Goal: Task Accomplishment & Management: Complete application form

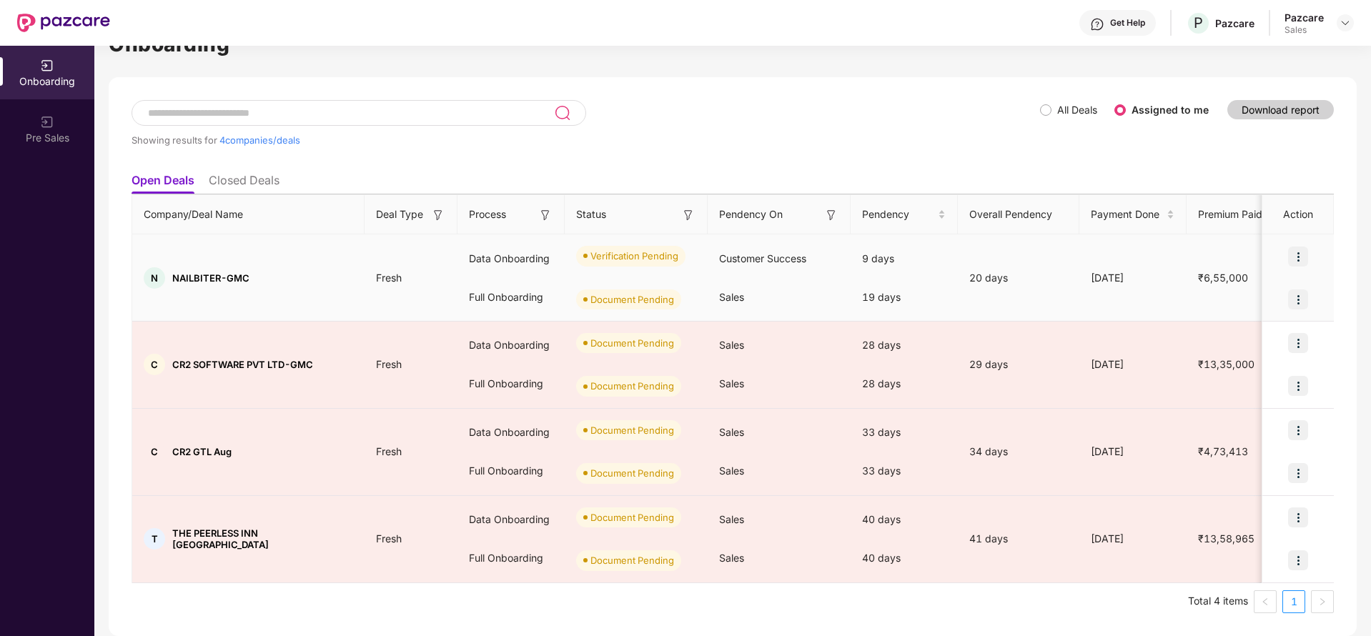
scroll to position [39, 0]
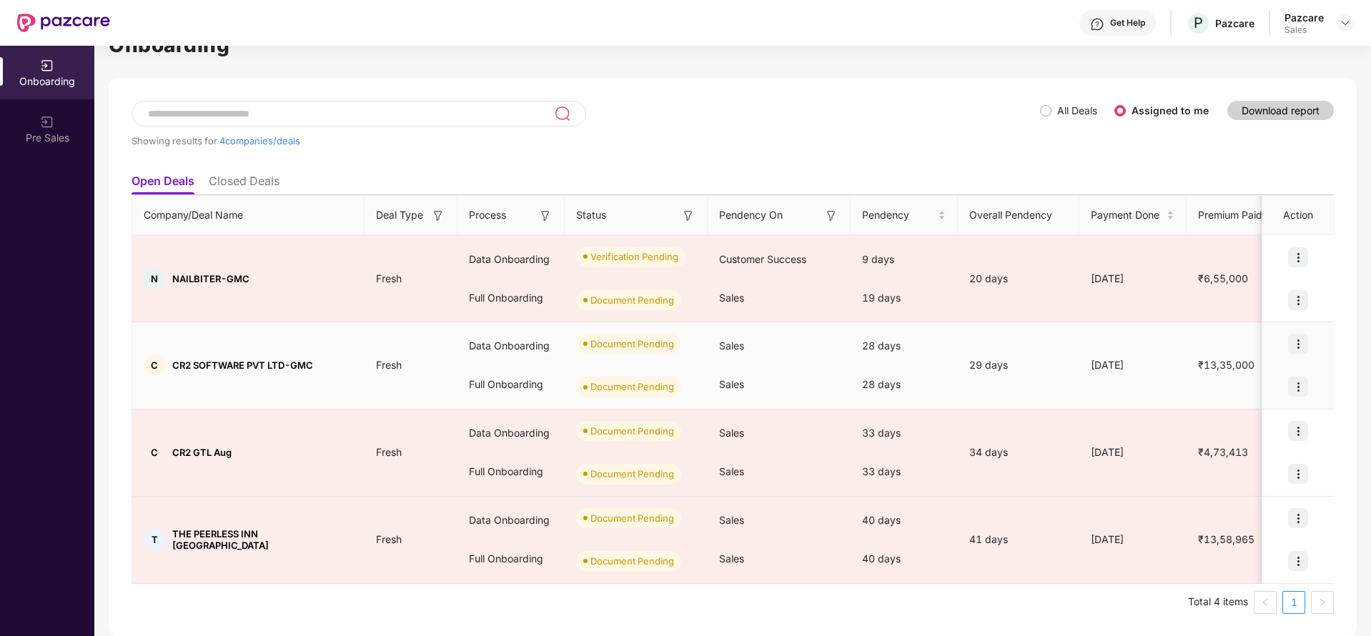
click at [1300, 339] on img at bounding box center [1298, 344] width 20 height 20
click at [1188, 377] on span "Upload Documents" at bounding box center [1231, 381] width 118 height 16
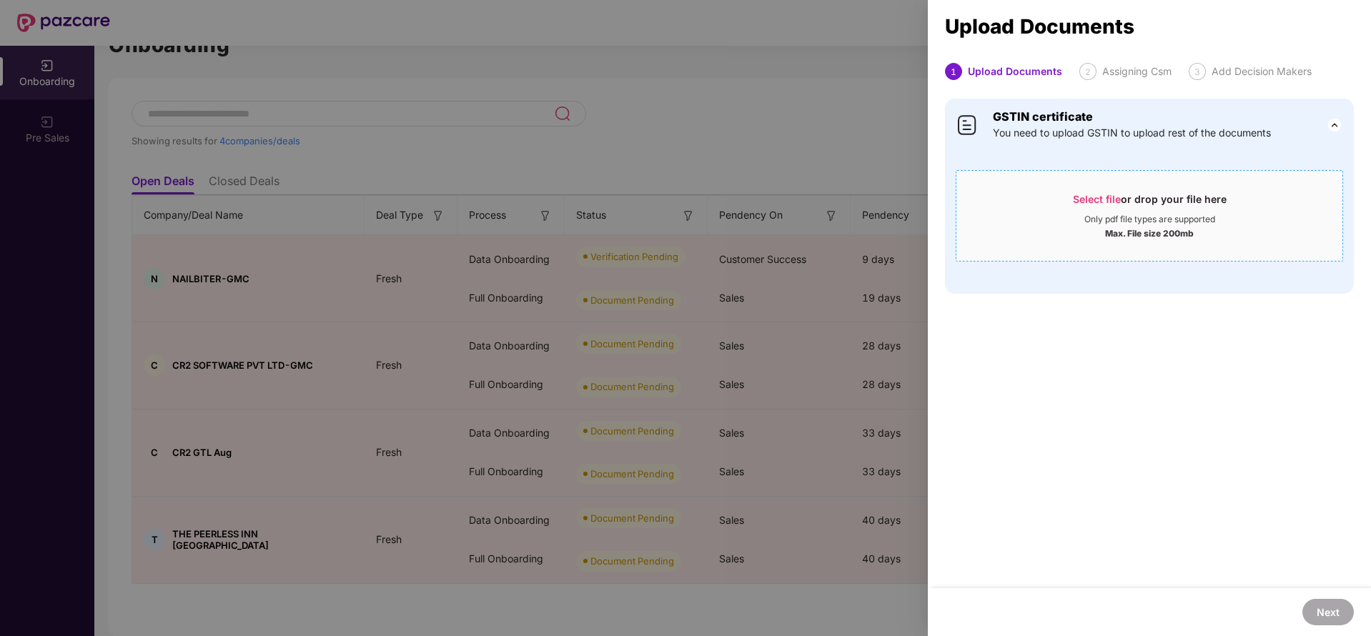
click at [1117, 192] on div "Select file or drop your file here" at bounding box center [1150, 202] width 154 height 21
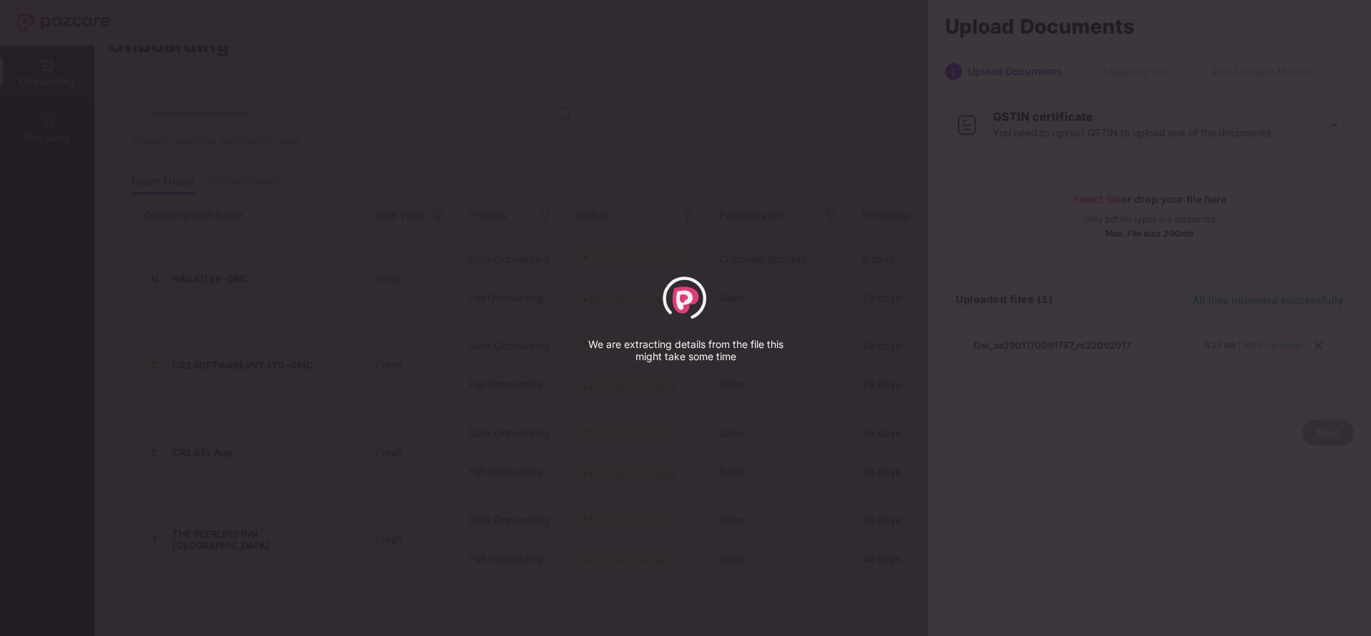
select select "*****"
select select "******"
select select "**********"
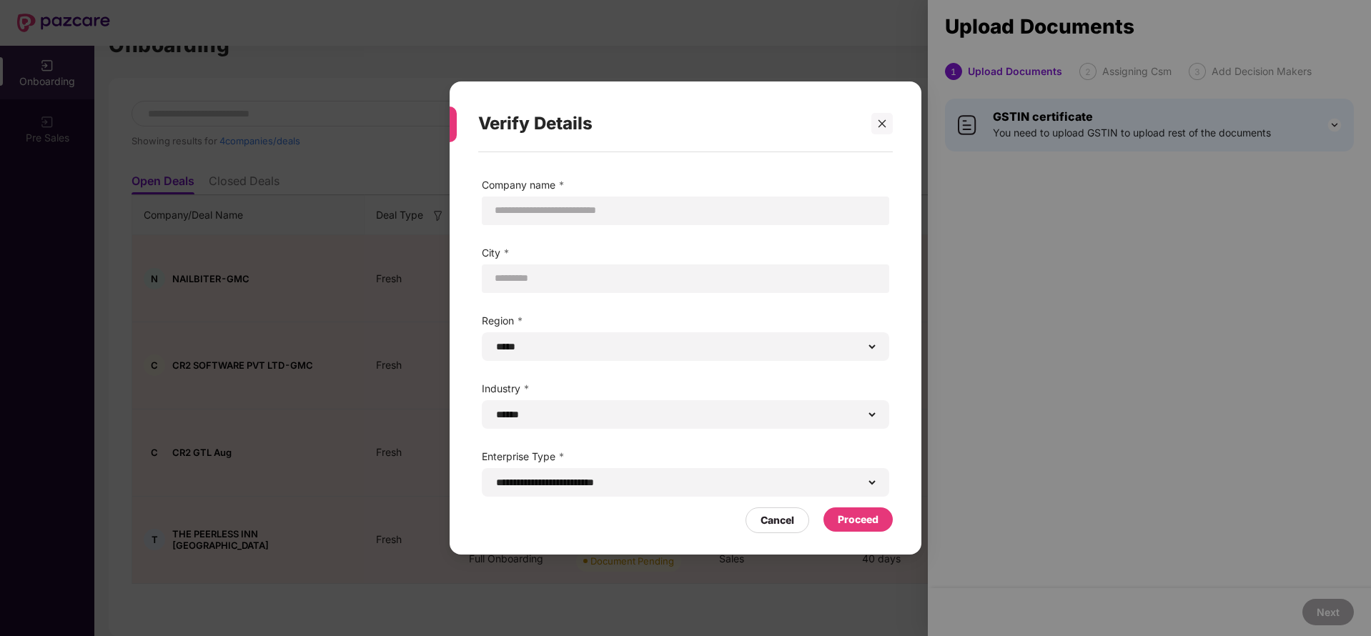
click at [864, 514] on div "Proceed" at bounding box center [858, 520] width 41 height 16
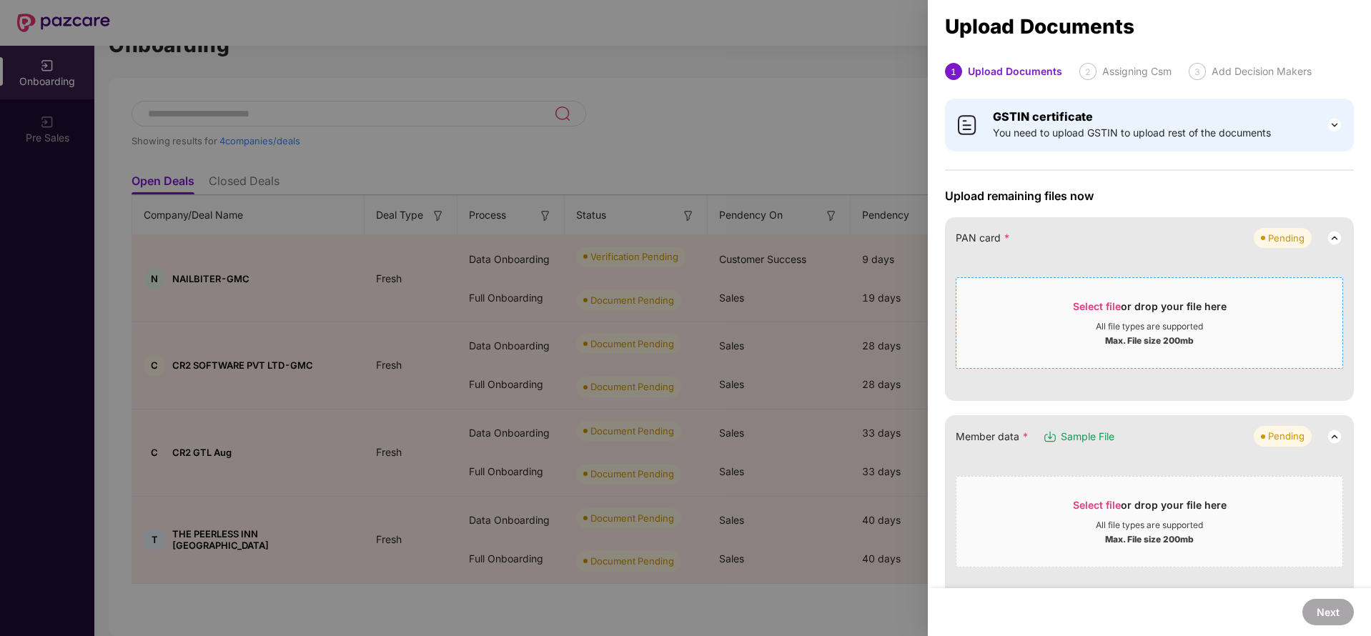
click at [1100, 332] on div "Max. File size 200mb" at bounding box center [1150, 339] width 386 height 14
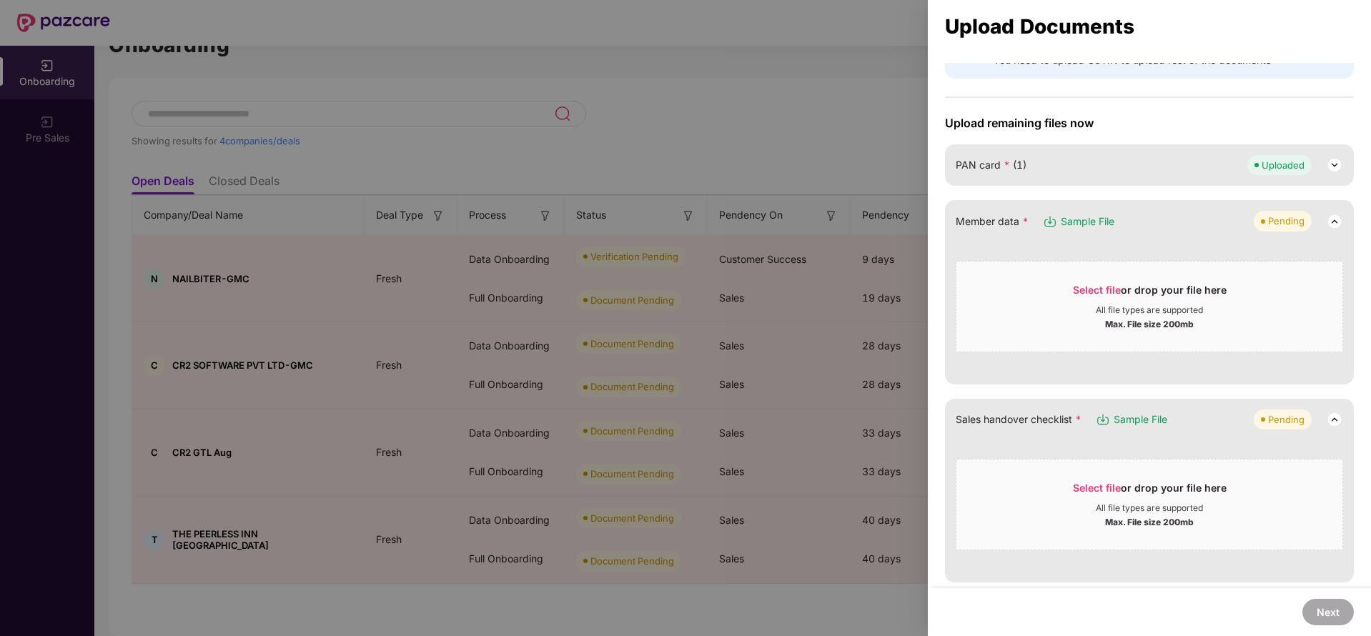
scroll to position [77, 0]
click at [1113, 276] on span "Select file or drop your file here All file types are supported Max. File size …" at bounding box center [1150, 302] width 386 height 69
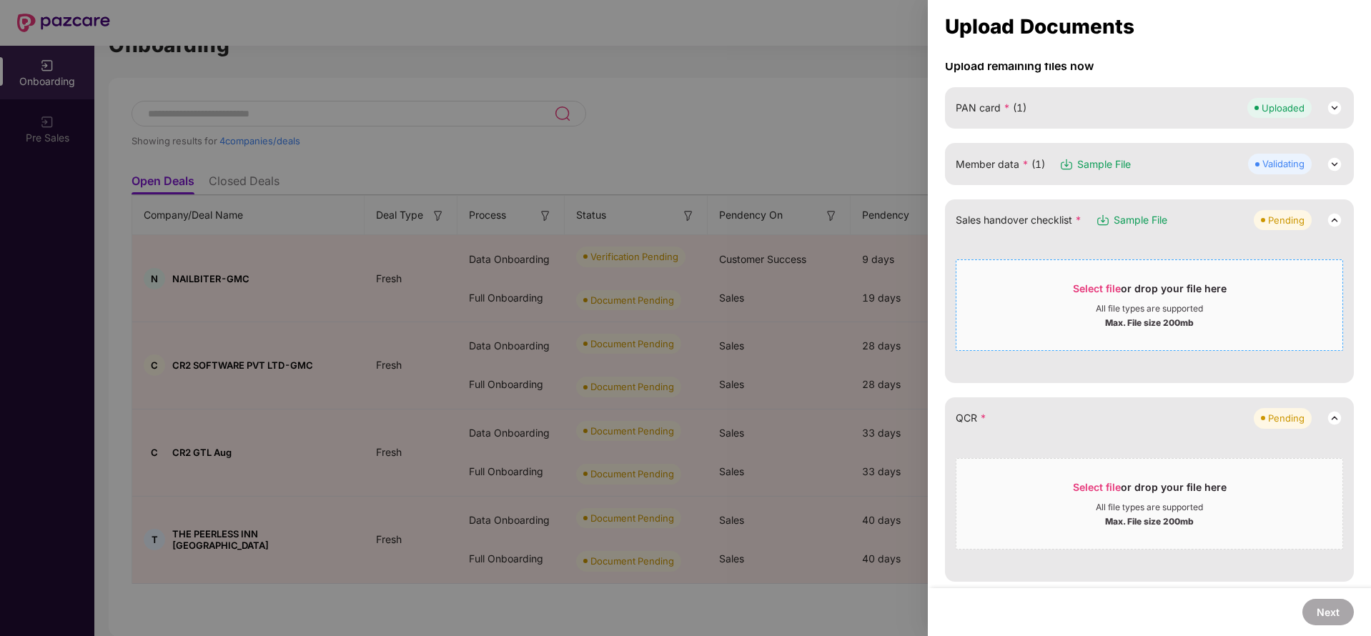
scroll to position [129, 0]
click at [1101, 286] on span "Select file" at bounding box center [1097, 290] width 48 height 12
click at [1117, 291] on span "Select file" at bounding box center [1097, 290] width 48 height 12
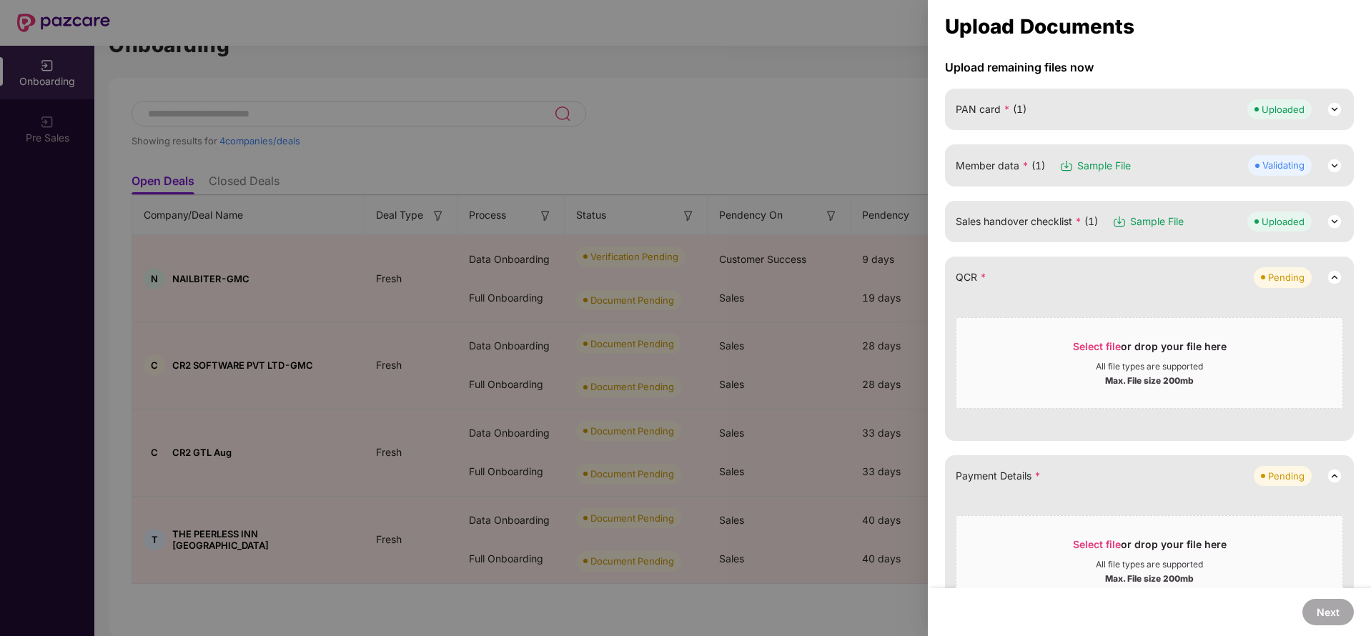
scroll to position [56, 0]
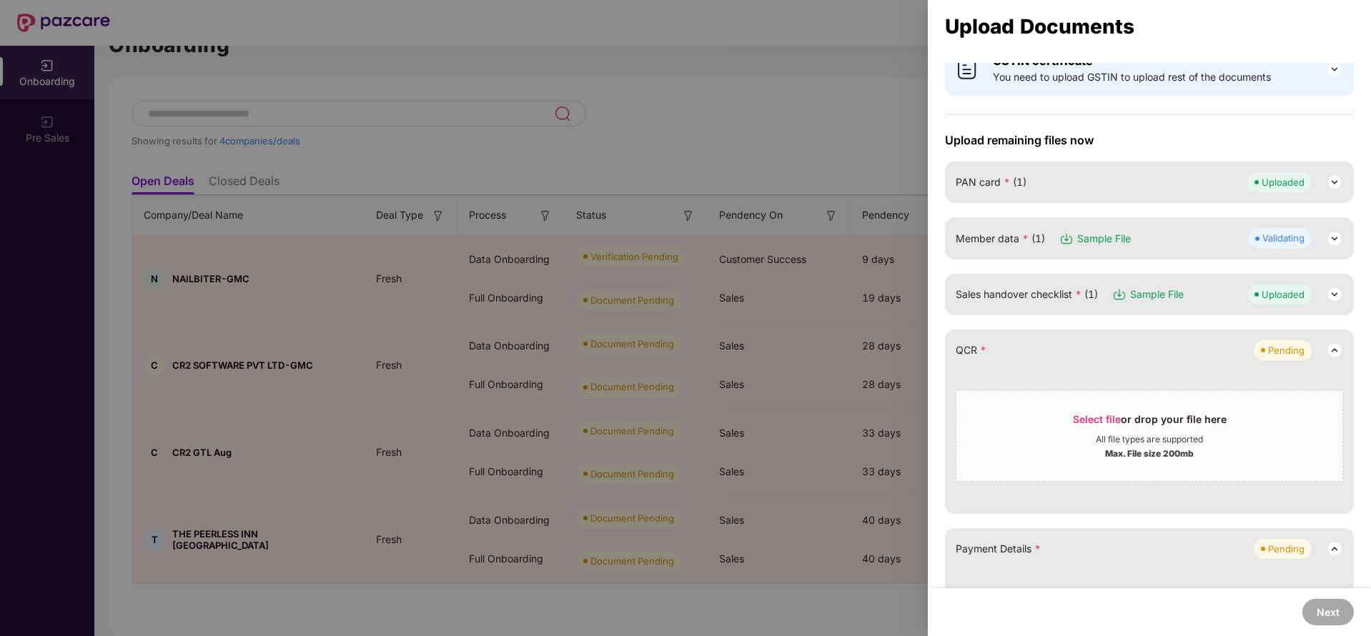
click at [1326, 235] on img at bounding box center [1334, 238] width 17 height 17
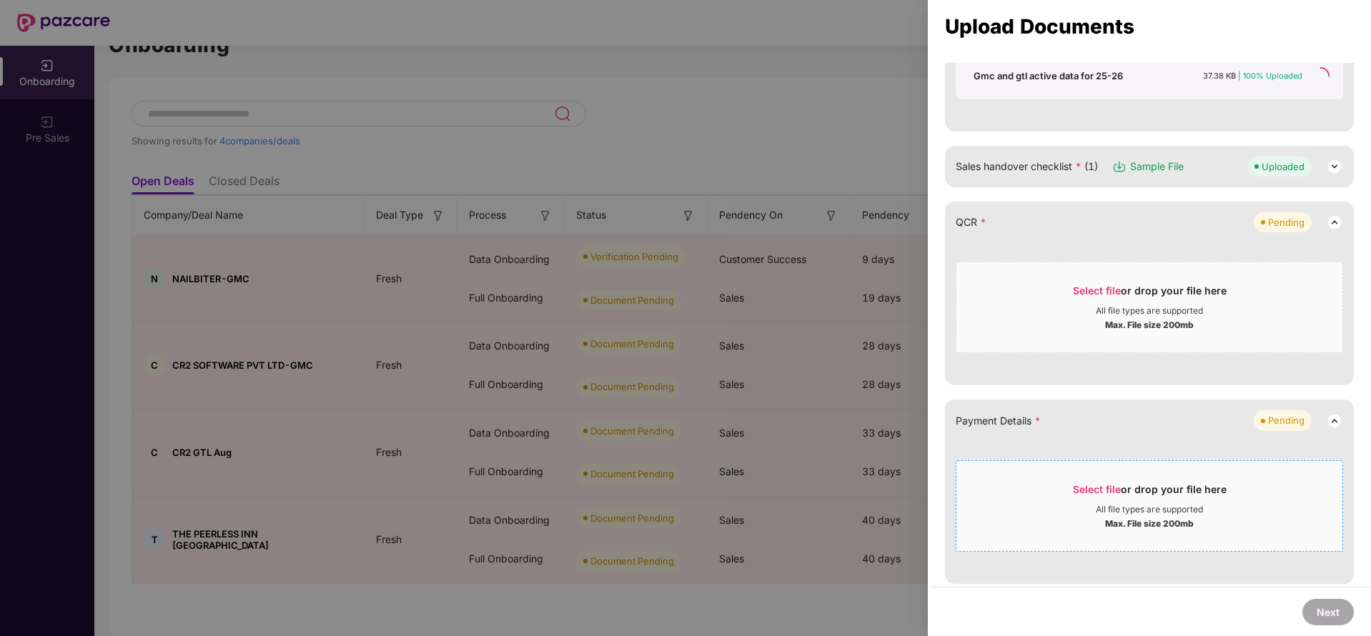
scroll to position [433, 0]
click at [1122, 290] on div "Select file or drop your file here" at bounding box center [1150, 295] width 154 height 21
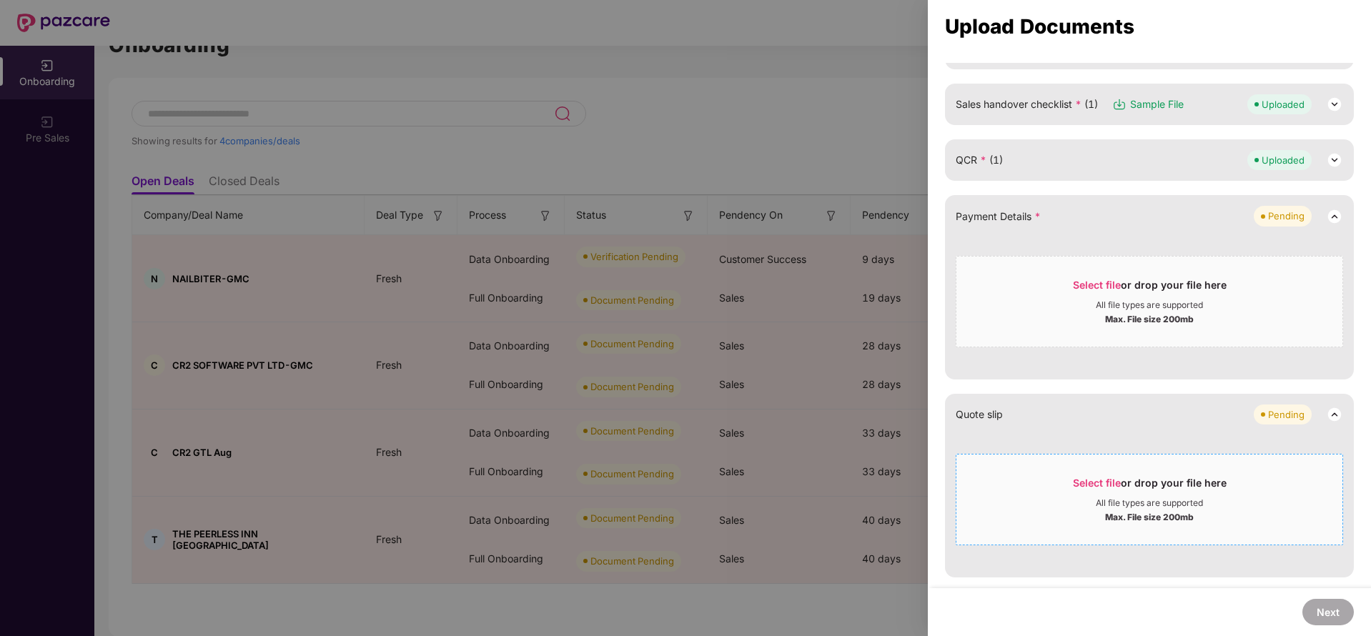
scroll to position [461, 0]
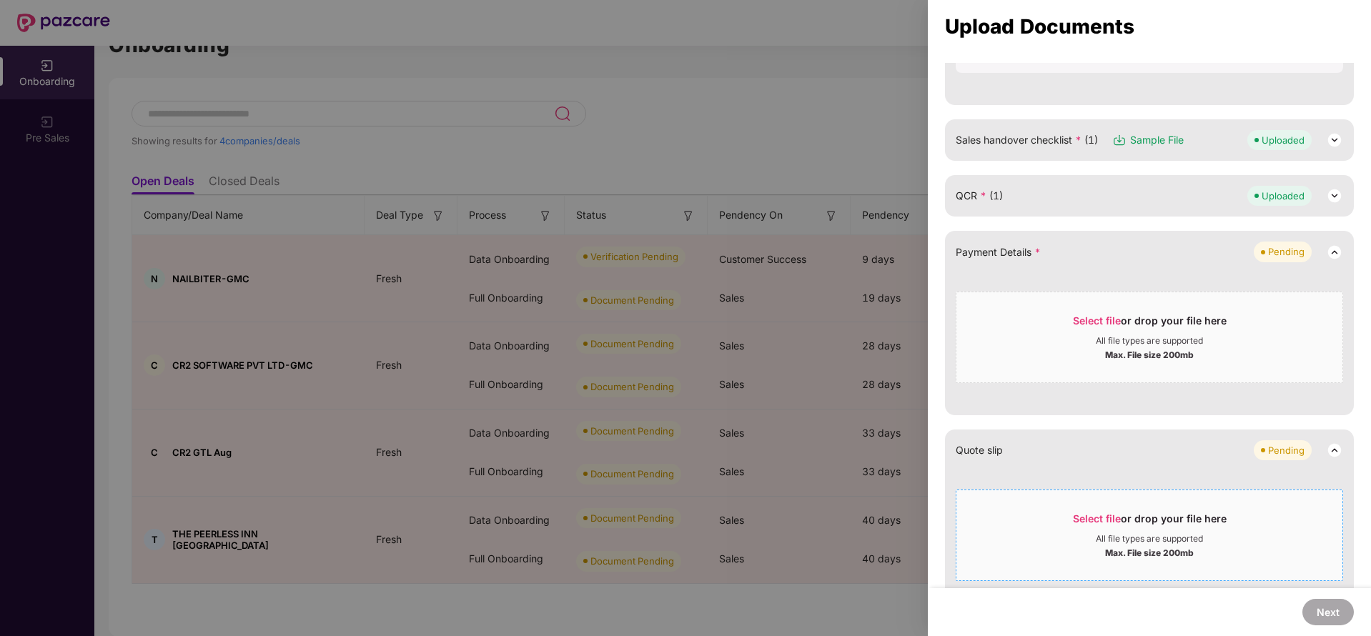
click at [1122, 332] on div "Select file or drop your file here" at bounding box center [1150, 324] width 154 height 21
click at [1113, 325] on span "Select file" at bounding box center [1097, 321] width 48 height 12
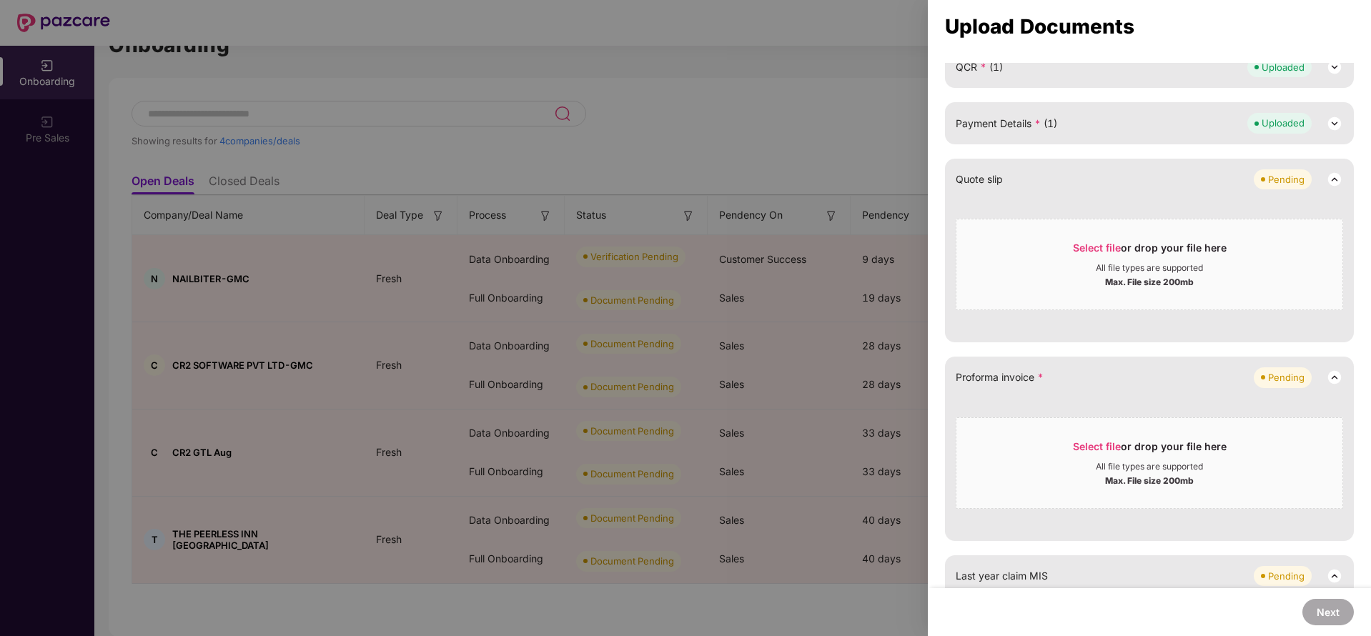
scroll to position [598, 0]
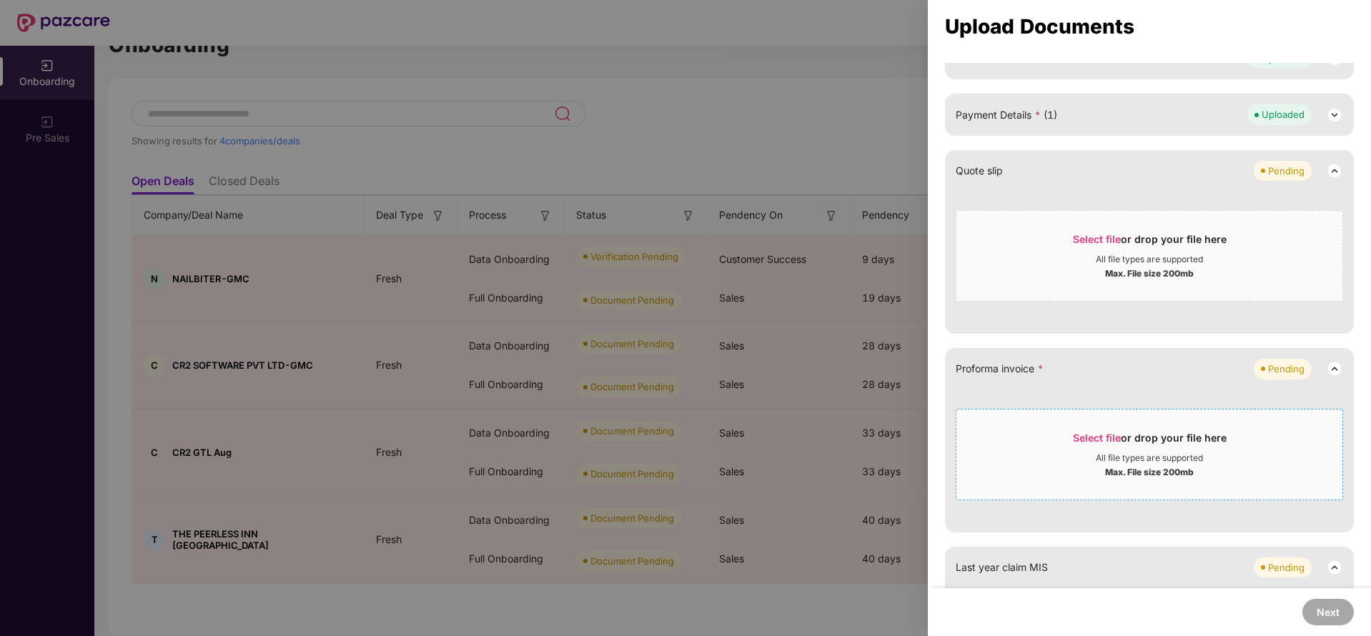
click at [1280, 460] on div "All file types are supported" at bounding box center [1150, 458] width 386 height 11
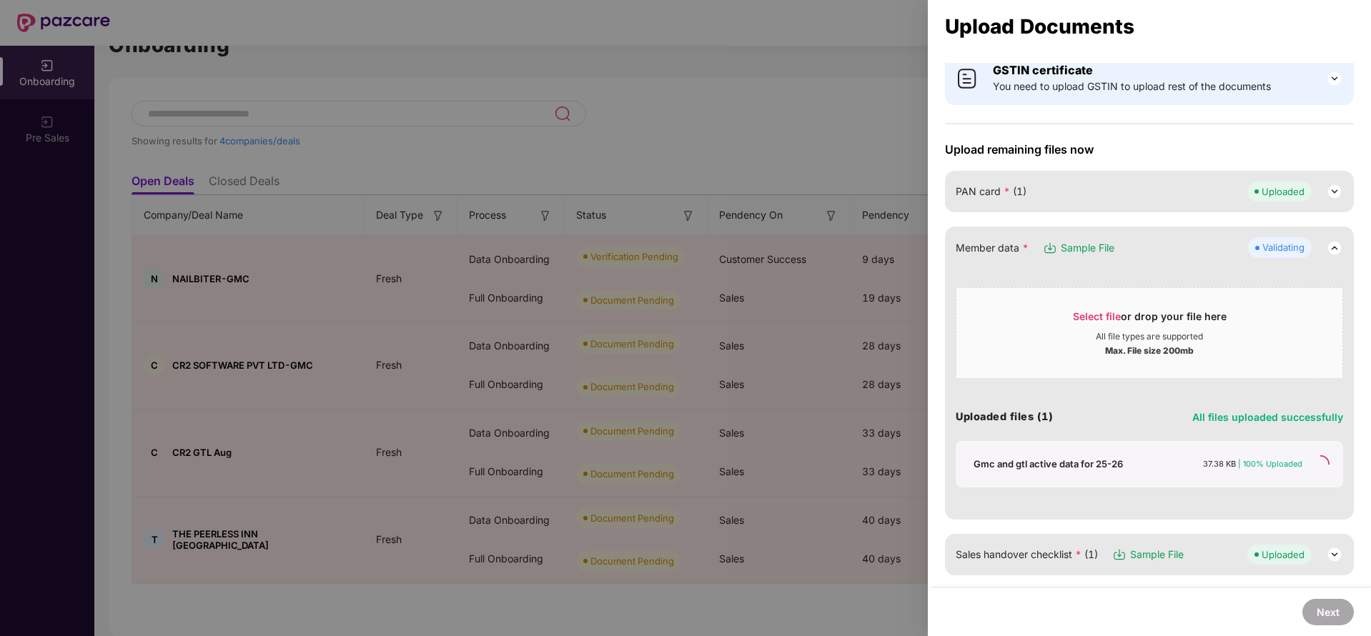
scroll to position [47, 0]
